Goal: Task Accomplishment & Management: Use online tool/utility

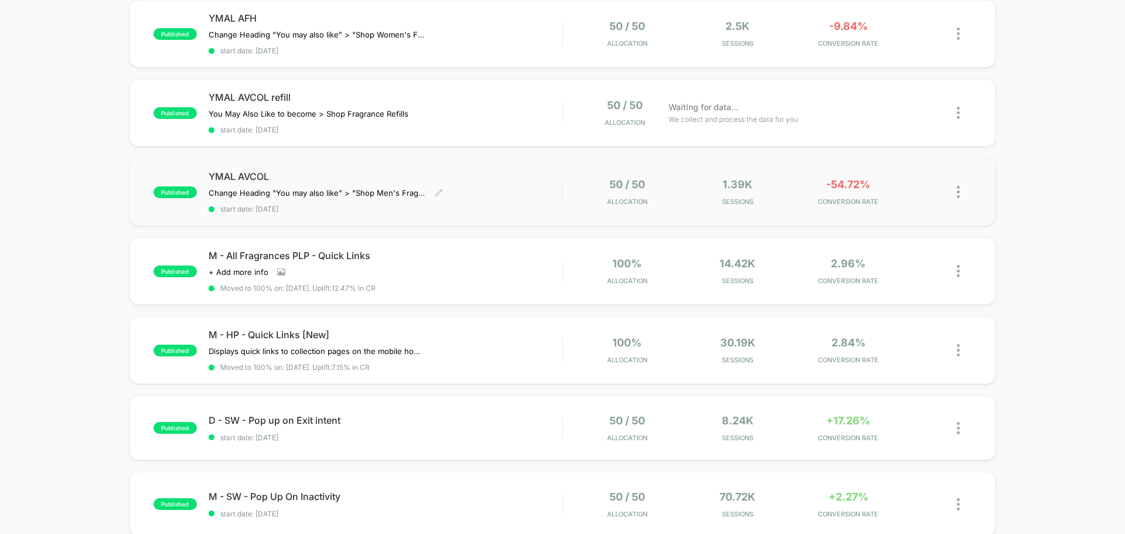
scroll to position [293, 0]
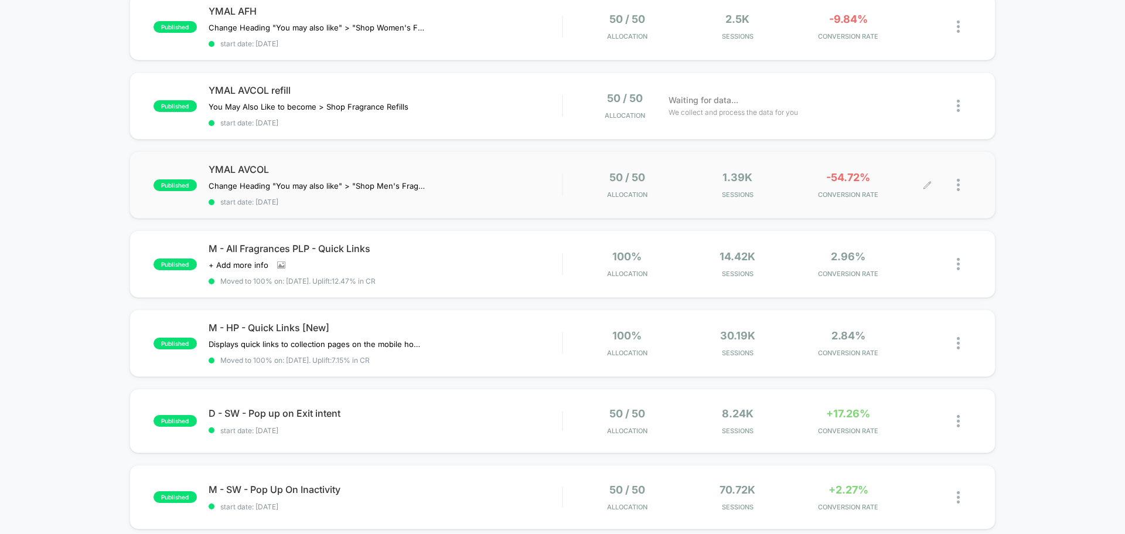
click at [953, 182] on div at bounding box center [949, 185] width 44 height 28
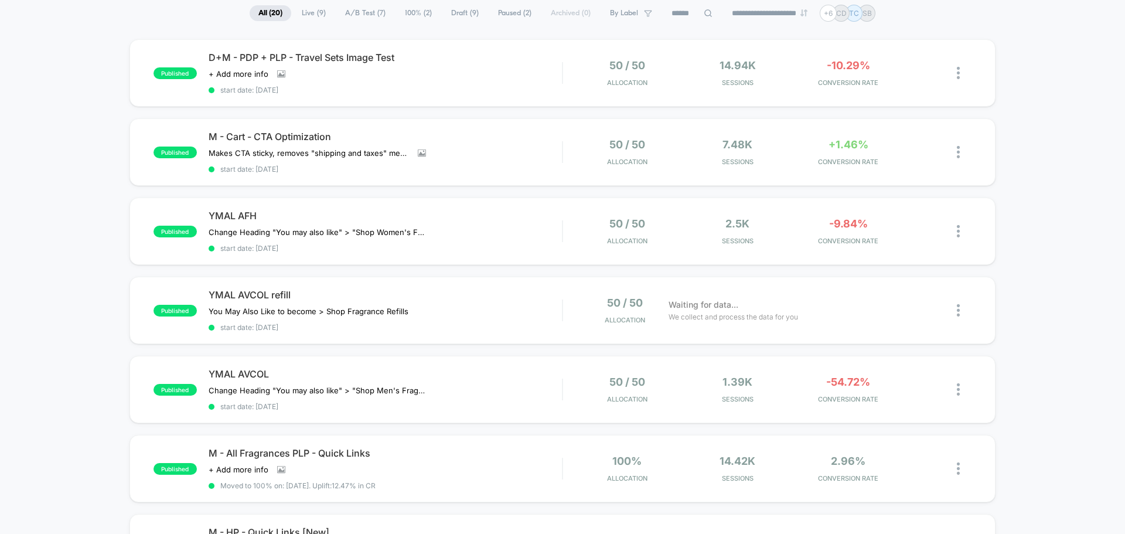
scroll to position [176, 0]
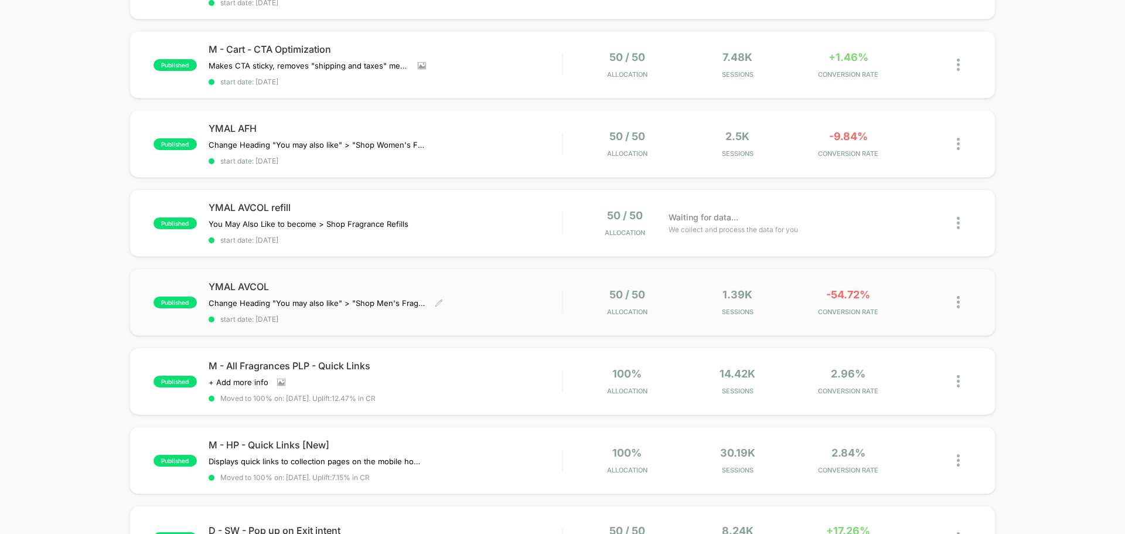
click at [260, 288] on span "YMAL AVCOL" at bounding box center [385, 287] width 353 height 12
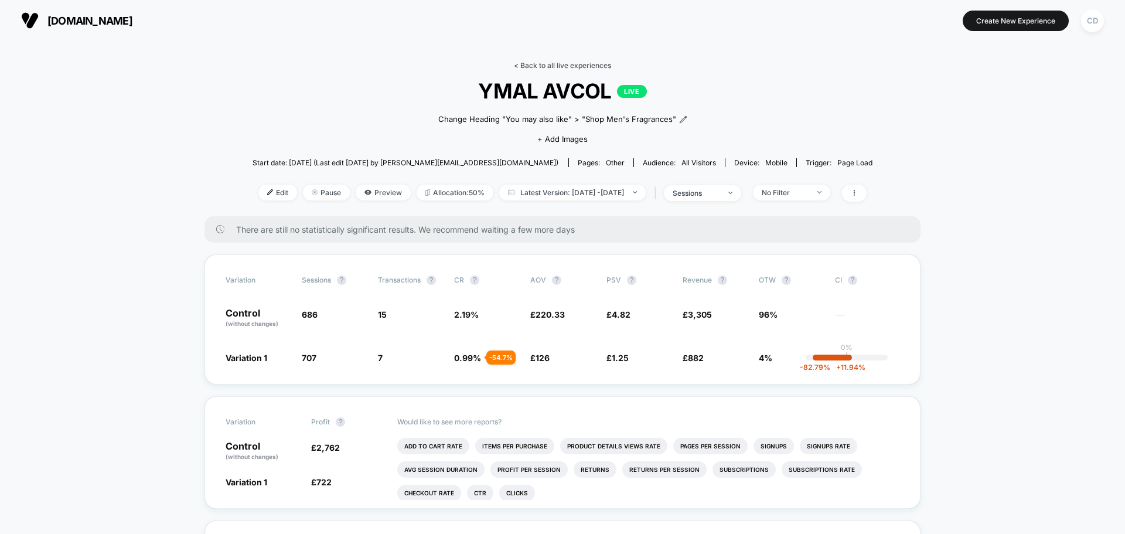
click at [588, 66] on link "< Back to all live experiences" at bounding box center [562, 65] width 97 height 9
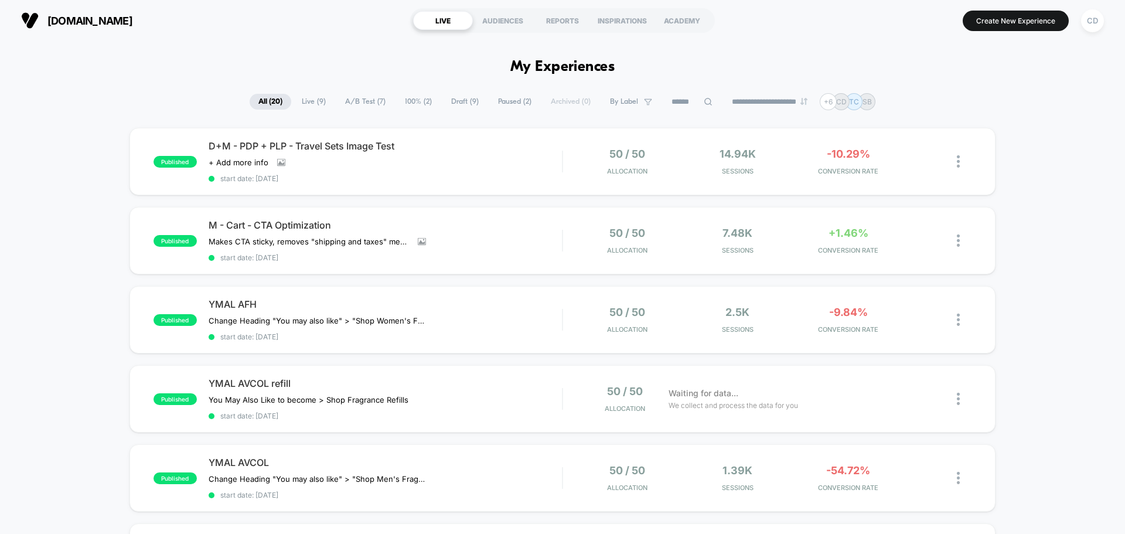
click at [314, 101] on span "Live ( 9 )" at bounding box center [314, 102] width 42 height 16
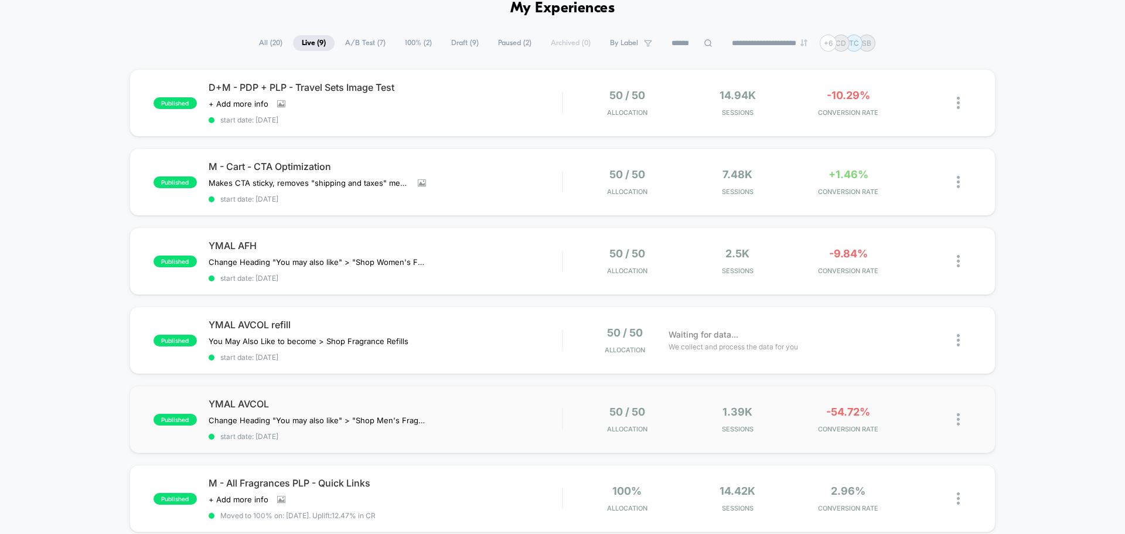
click at [959, 417] on img at bounding box center [958, 419] width 3 height 12
click at [1009, 337] on div "published D+M - PDP + PLP - Travel Sets Image Test Click to view images Click t…" at bounding box center [562, 445] width 1125 height 753
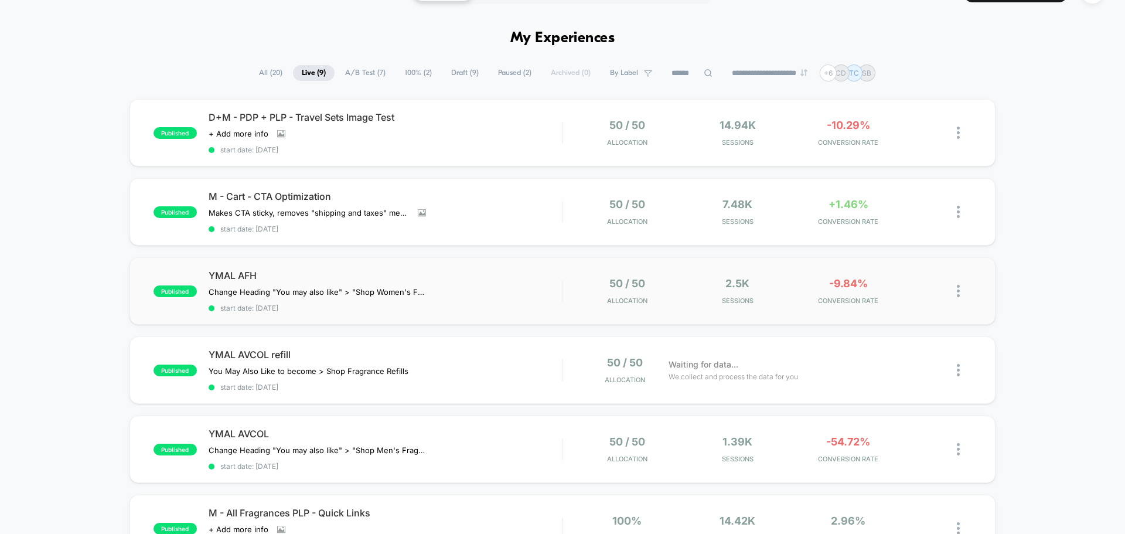
scroll to position [0, 0]
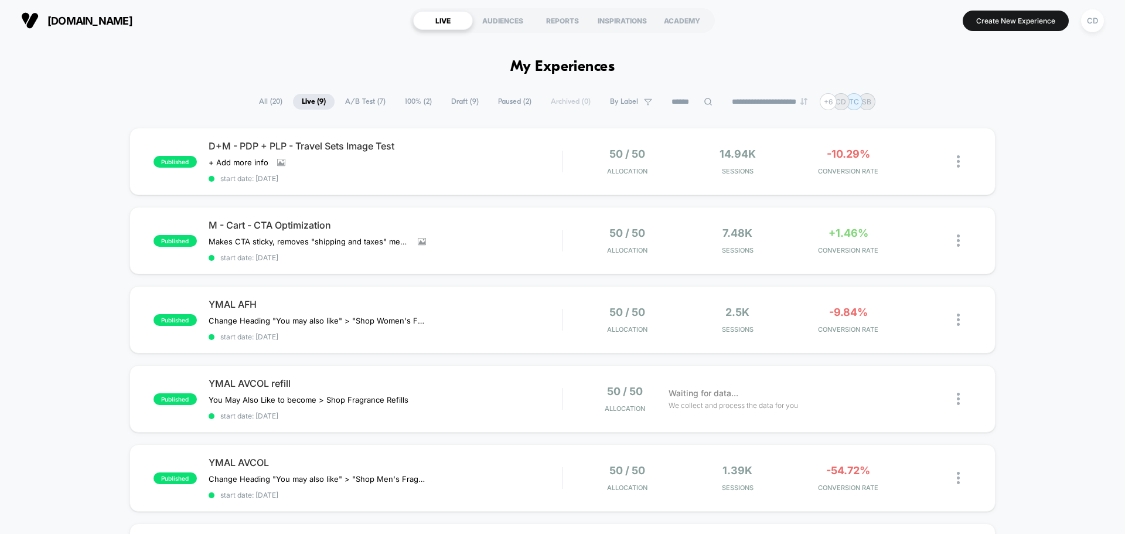
click at [512, 103] on span "Paused ( 2 )" at bounding box center [514, 102] width 51 height 16
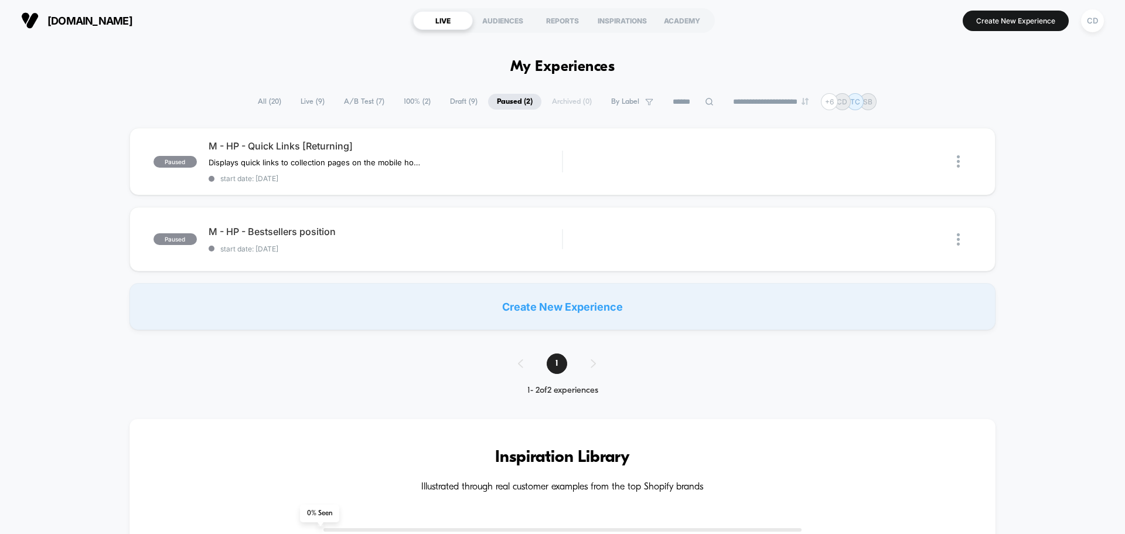
click at [264, 102] on span "All ( 20 )" at bounding box center [269, 102] width 41 height 16
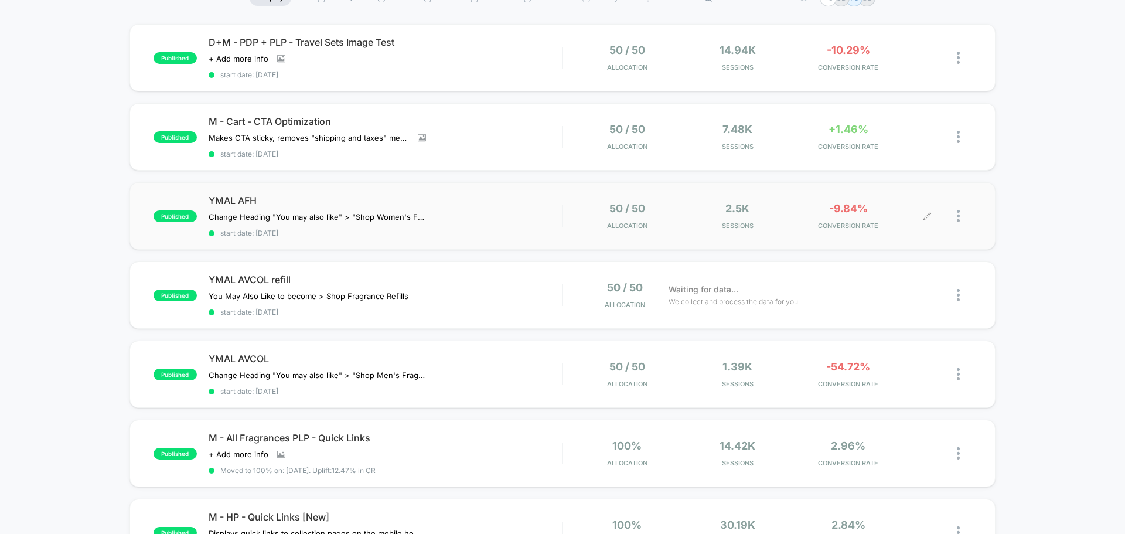
scroll to position [117, 0]
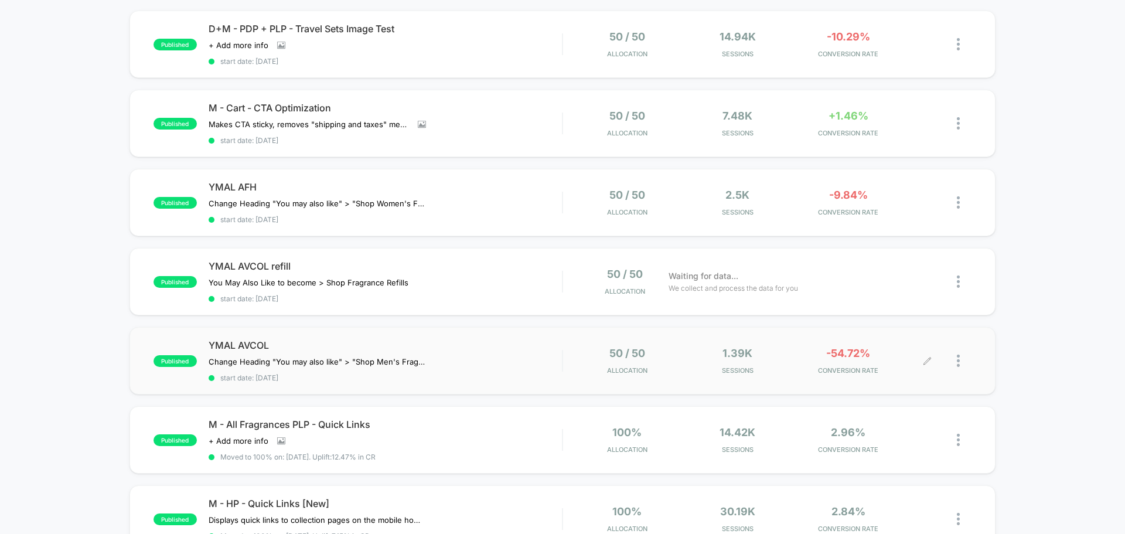
click at [954, 361] on div at bounding box center [949, 361] width 44 height 28
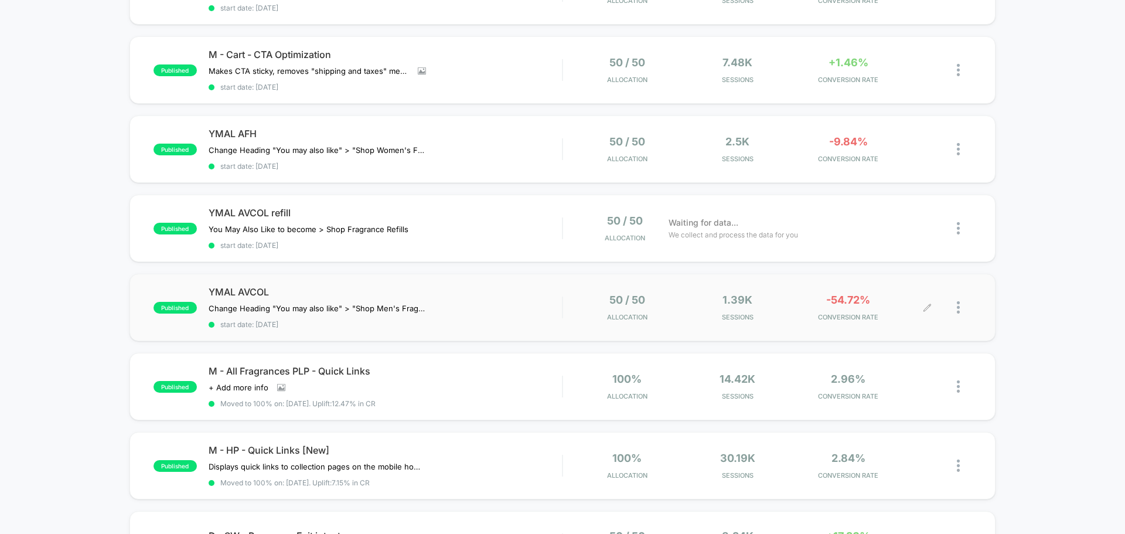
scroll to position [176, 0]
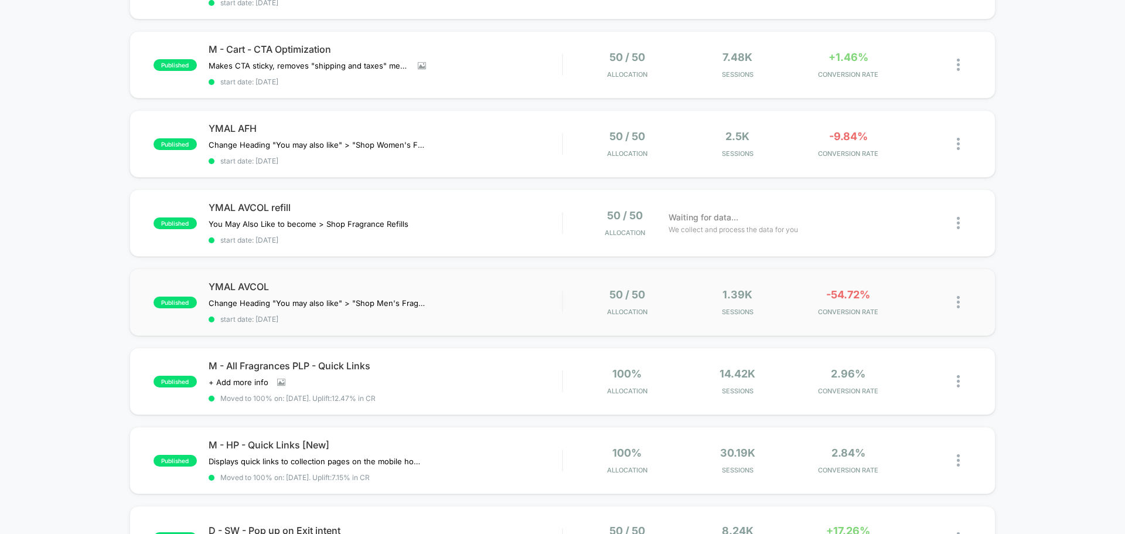
click at [958, 301] on img at bounding box center [958, 302] width 3 height 12
click at [870, 289] on div "Pause" at bounding box center [897, 288] width 105 height 26
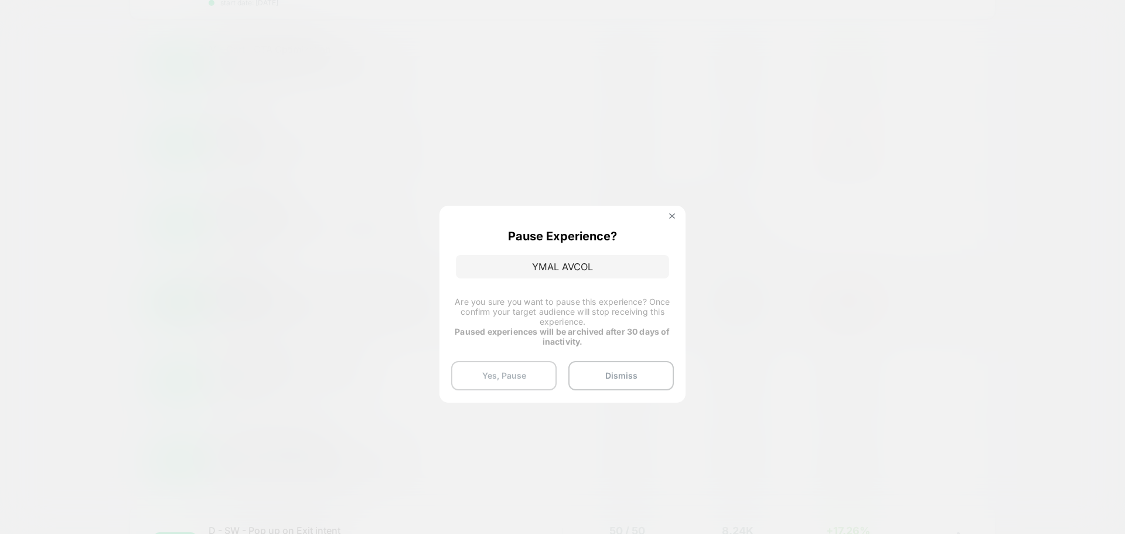
click at [523, 374] on button "Yes, Pause" at bounding box center [503, 375] width 105 height 29
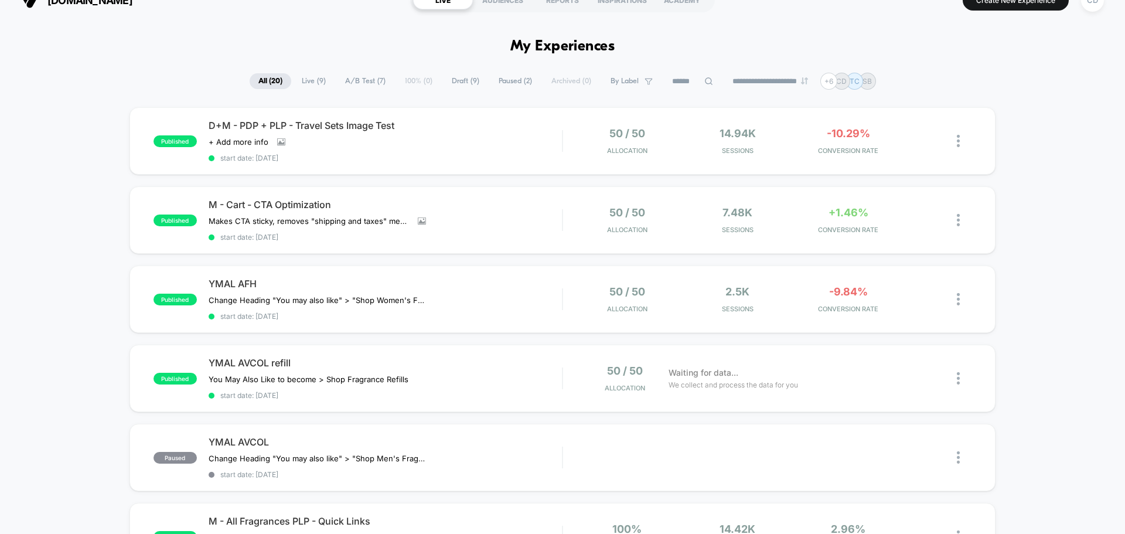
scroll to position [0, 0]
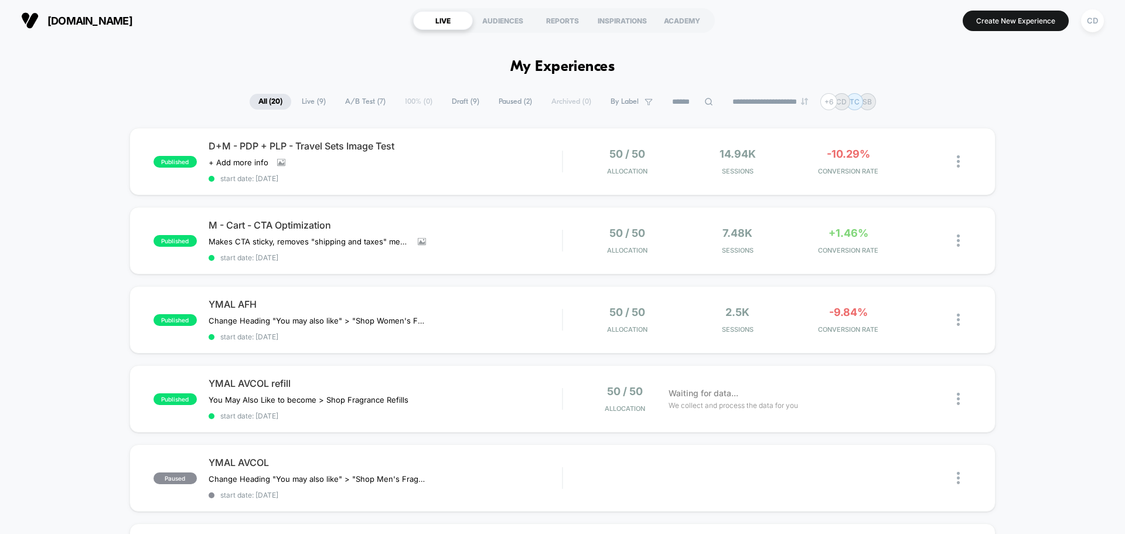
click at [363, 101] on span "A/B Test ( 7 )" at bounding box center [365, 102] width 58 height 16
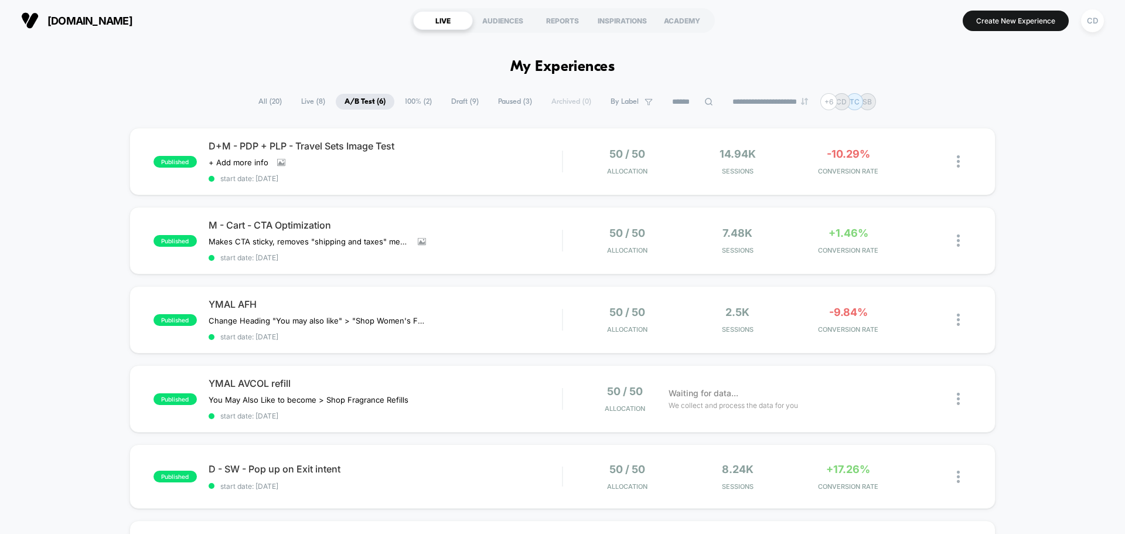
click at [456, 98] on span "Draft ( 9 )" at bounding box center [464, 102] width 45 height 16
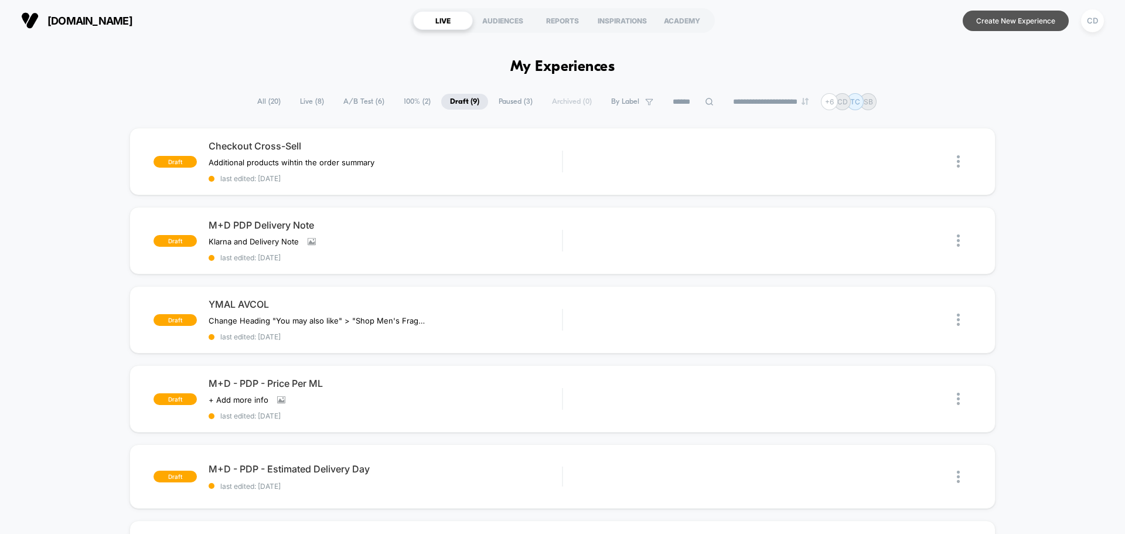
click at [1005, 22] on button "Create New Experience" at bounding box center [1016, 21] width 106 height 21
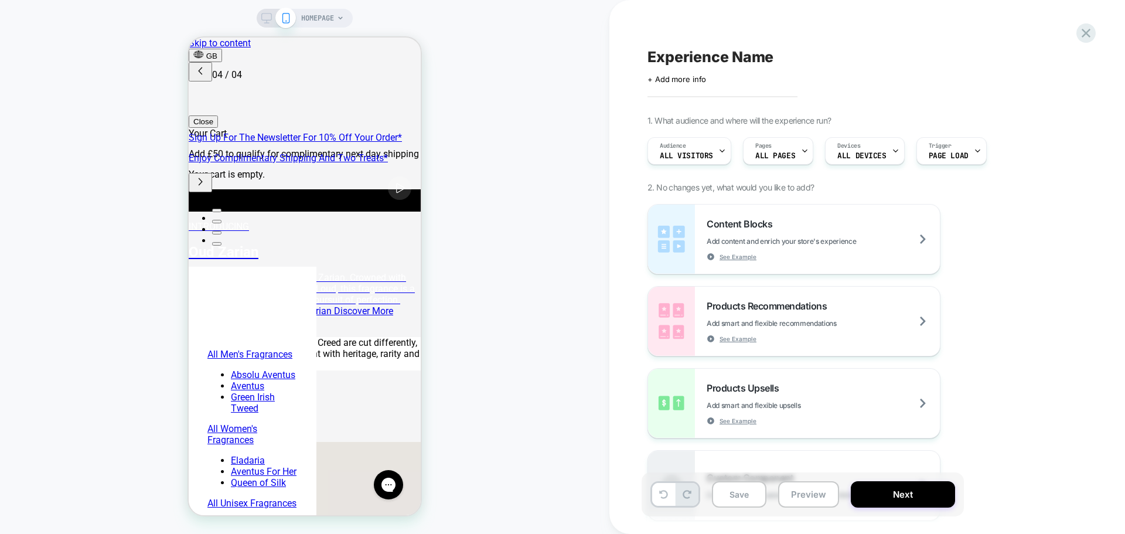
scroll to position [0, 555]
